Goal: Information Seeking & Learning: Learn about a topic

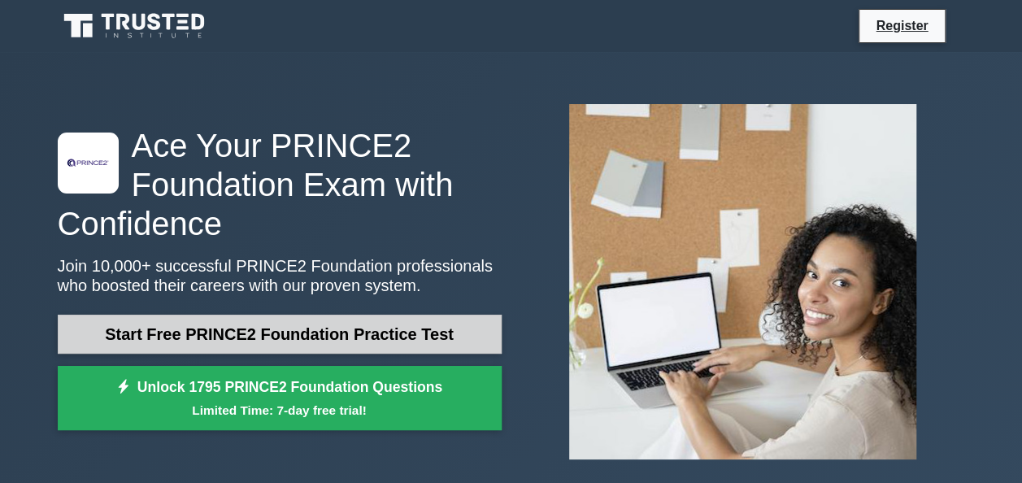
click at [355, 333] on link "Start Free PRINCE2 Foundation Practice Test" at bounding box center [280, 334] width 444 height 39
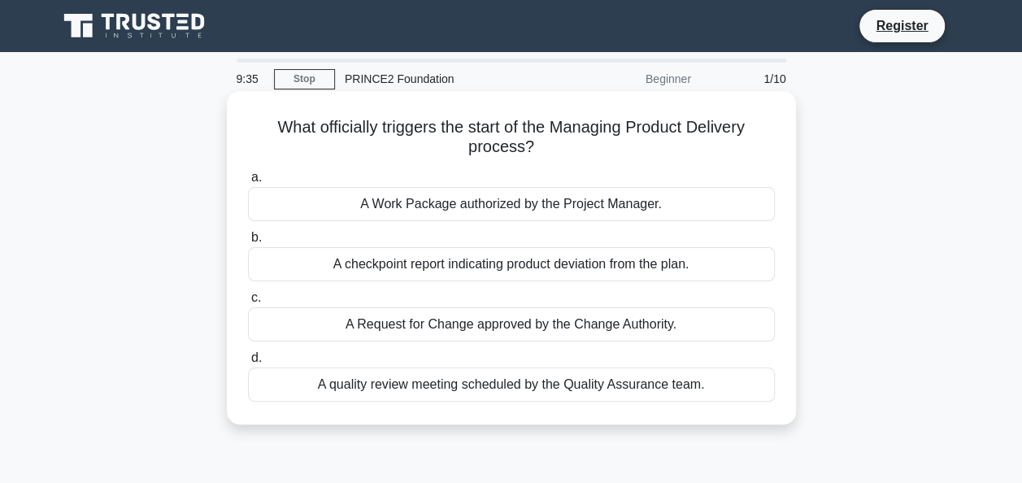
click at [592, 331] on div "A Request for Change approved by the Change Authority." at bounding box center [511, 324] width 527 height 34
click at [248, 303] on input "c. A Request for Change approved by the Change Authority." at bounding box center [248, 298] width 0 height 11
